Goal: Task Accomplishment & Management: Complete application form

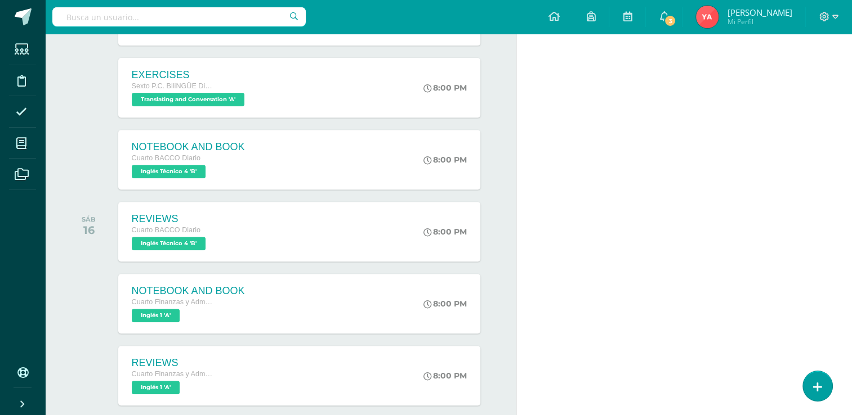
scroll to position [427, 0]
click at [426, 201] on div "8:00 PM" at bounding box center [453, 231] width 60 height 60
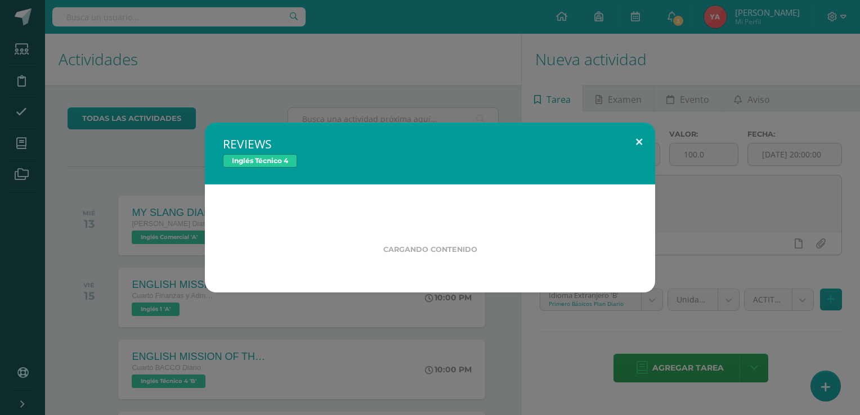
click at [634, 142] on button at bounding box center [639, 142] width 32 height 38
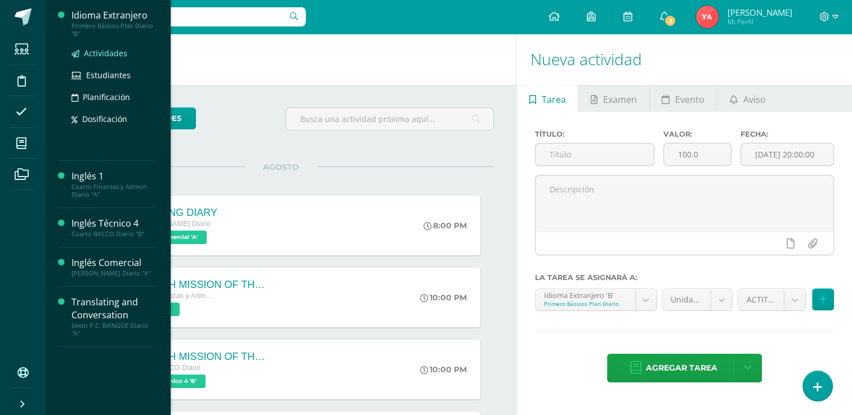
click at [92, 60] on link "Actividades" at bounding box center [114, 53] width 86 height 13
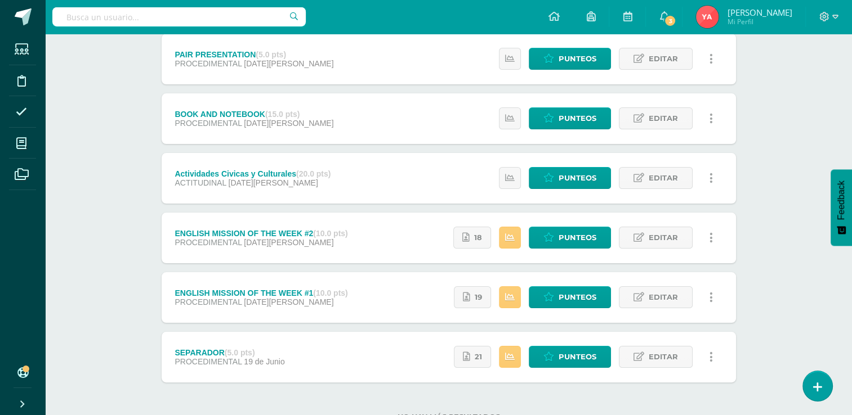
scroll to position [164, 0]
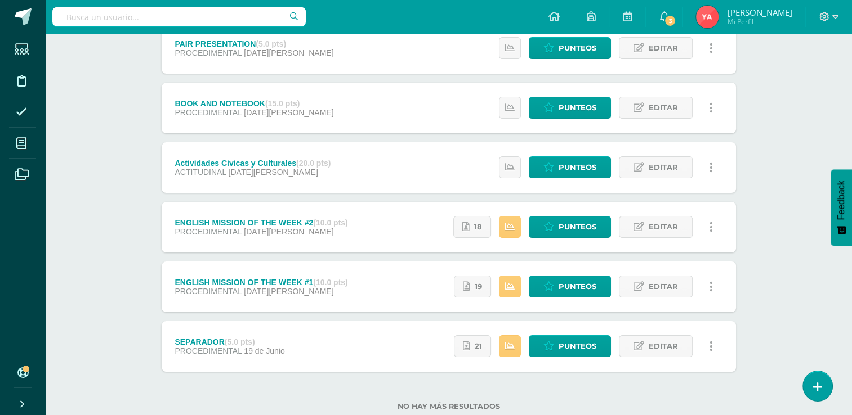
click at [818, 403] on div "Idioma Extranjero Primero Básicos Plan Diario "B" Herramientas Detalle de asist…" at bounding box center [448, 157] width 807 height 577
click at [807, 374] on link at bounding box center [817, 386] width 32 height 33
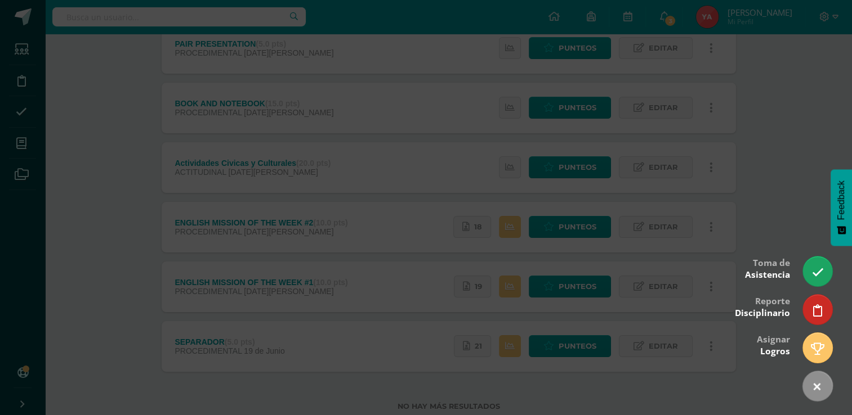
click at [642, 98] on div at bounding box center [426, 207] width 852 height 415
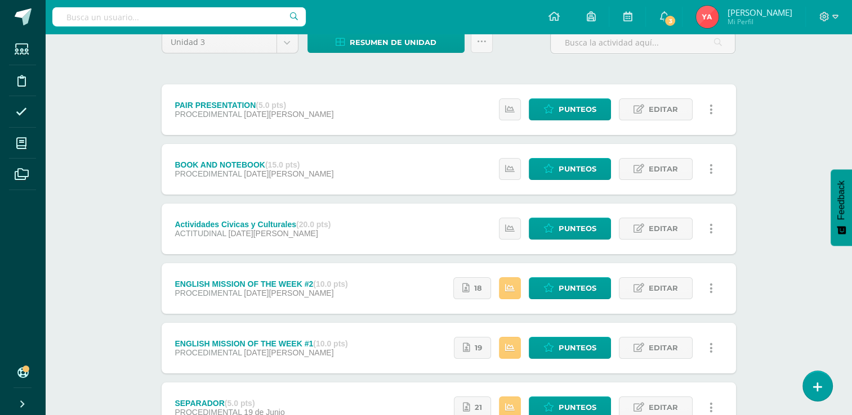
scroll to position [0, 0]
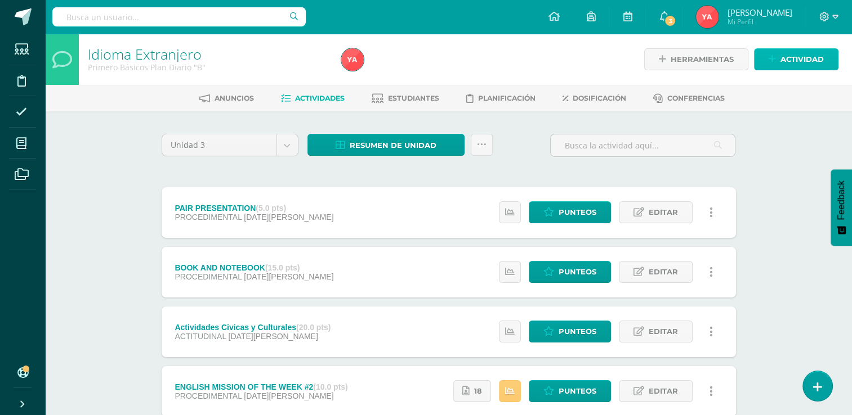
click at [782, 53] on span "Actividad" at bounding box center [801, 59] width 43 height 21
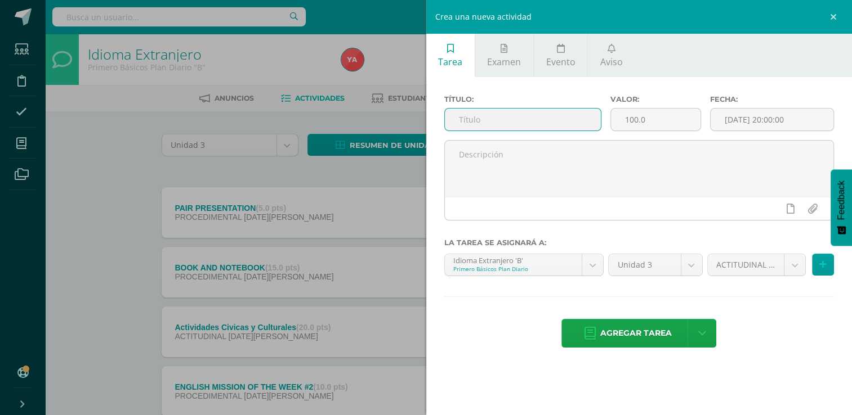
click at [518, 123] on input "text" at bounding box center [523, 120] width 156 height 22
type input "REVIEWS"
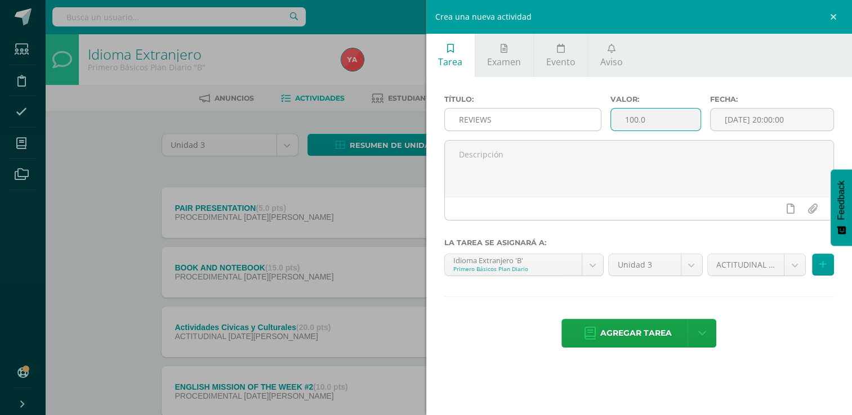
drag, startPoint x: 652, startPoint y: 118, endPoint x: 598, endPoint y: 117, distance: 54.6
click at [598, 117] on div "Título: REVIEWS Valor: 100.0 Fecha: 2025-08-13 20:00:00" at bounding box center [639, 117] width 399 height 45
type input "5"
click at [755, 110] on input "[DATE] 20:00:00" at bounding box center [771, 120] width 123 height 22
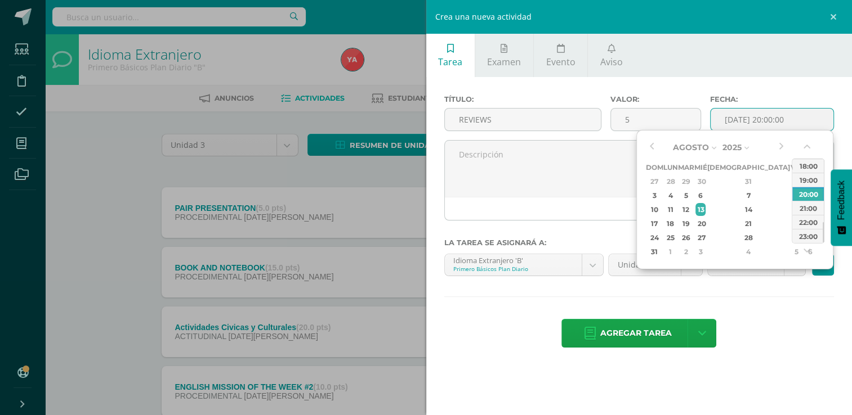
click at [804, 208] on div "16" at bounding box center [810, 209] width 12 height 13
type input "2025-08-16 20:00"
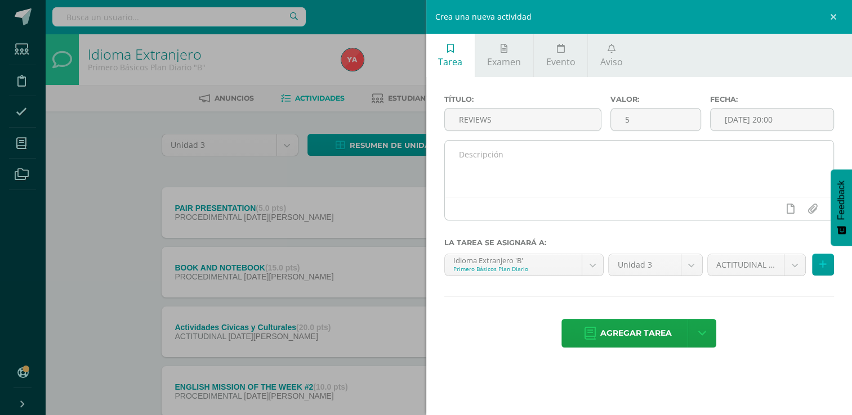
click at [589, 219] on div at bounding box center [639, 180] width 390 height 80
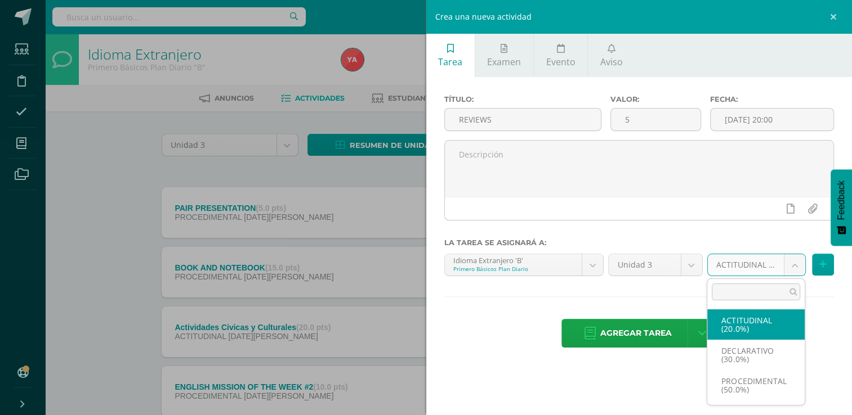
click at [746, 270] on body "Estudiantes Disciplina Asistencia Mis cursos Archivos Soporte Ayuda Reportar un…" at bounding box center [426, 305] width 852 height 611
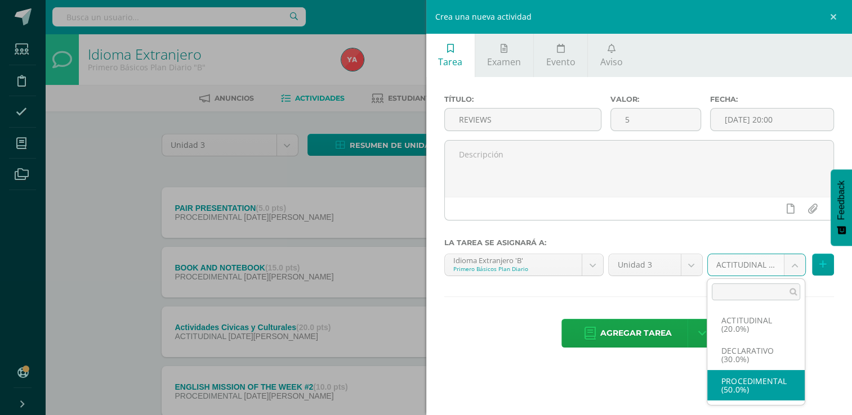
select select "67862"
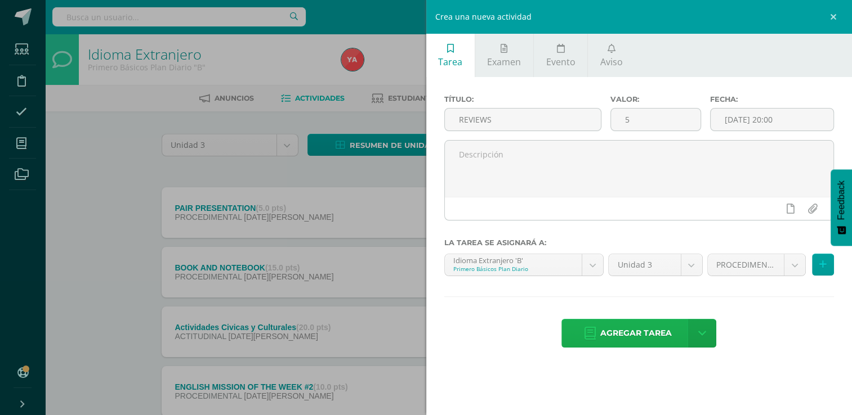
click at [635, 325] on span "Agregar tarea" at bounding box center [635, 334] width 71 height 28
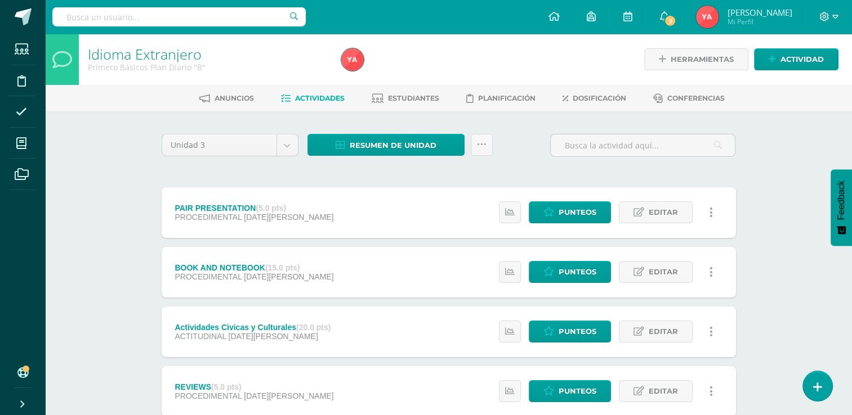
click at [115, 125] on div "Idioma Extranjero Primero Básicos Plan Diario "B" Herramientas Detalle de asist…" at bounding box center [448, 352] width 807 height 637
click at [418, 102] on span "Estudiantes" at bounding box center [413, 98] width 51 height 8
click at [396, 99] on span "Estudiantes" at bounding box center [413, 98] width 51 height 8
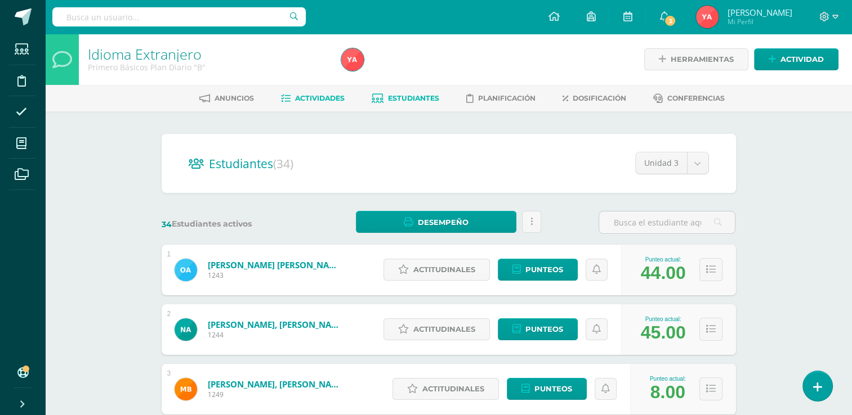
click at [313, 97] on span "Actividades" at bounding box center [320, 98] width 50 height 8
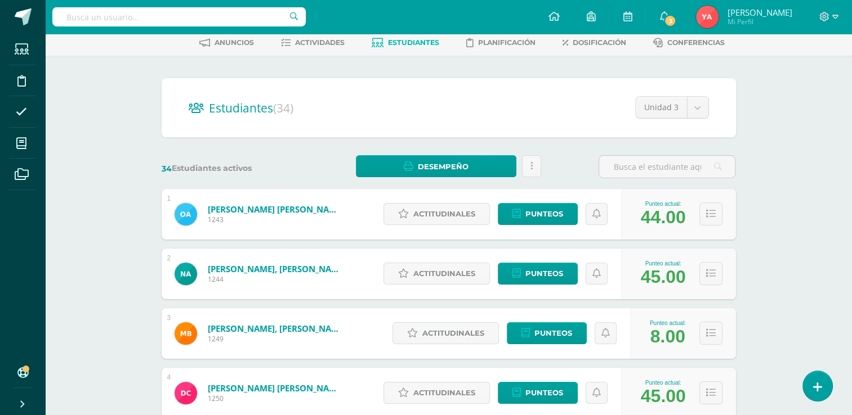
scroll to position [52, 0]
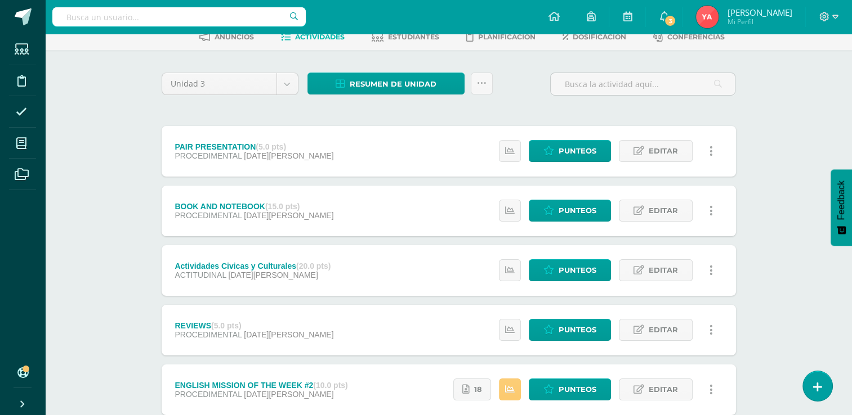
scroll to position [66, 0]
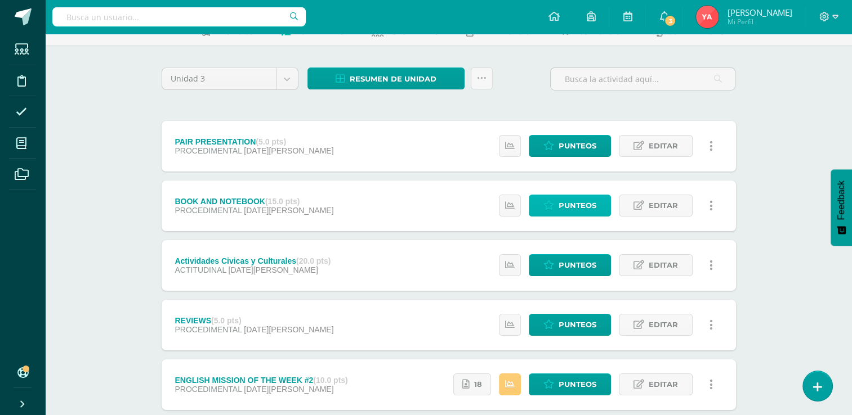
click at [575, 207] on span "Punteos" at bounding box center [577, 205] width 38 height 21
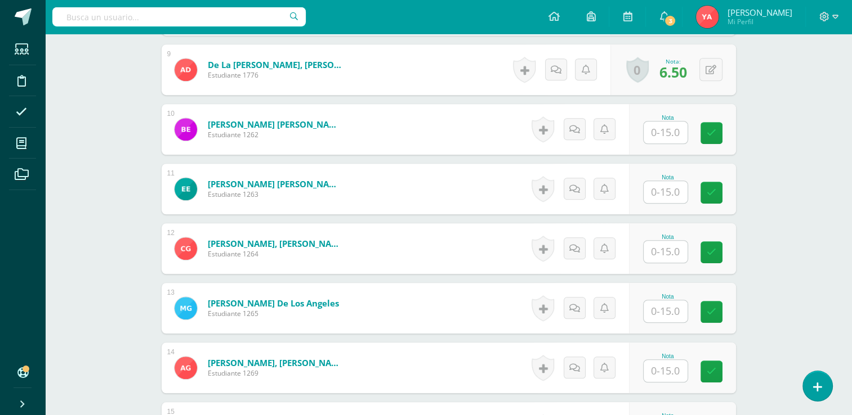
scroll to position [826, 0]
